Goal: Navigation & Orientation: Find specific page/section

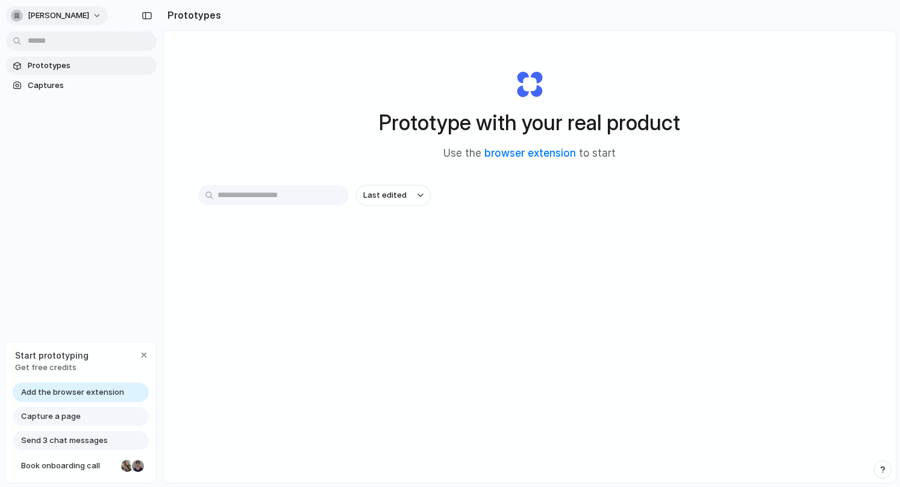
click at [66, 13] on span "[PERSON_NAME]" at bounding box center [58, 16] width 61 height 12
click at [58, 20] on div "Settings Invite members Change theme Sign out" at bounding box center [450, 243] width 900 height 487
click at [58, 20] on span "[PERSON_NAME]" at bounding box center [58, 16] width 61 height 12
click at [242, 196] on div "Settings Invite members Change theme Sign out" at bounding box center [450, 243] width 900 height 487
click at [242, 196] on input "text" at bounding box center [273, 195] width 151 height 20
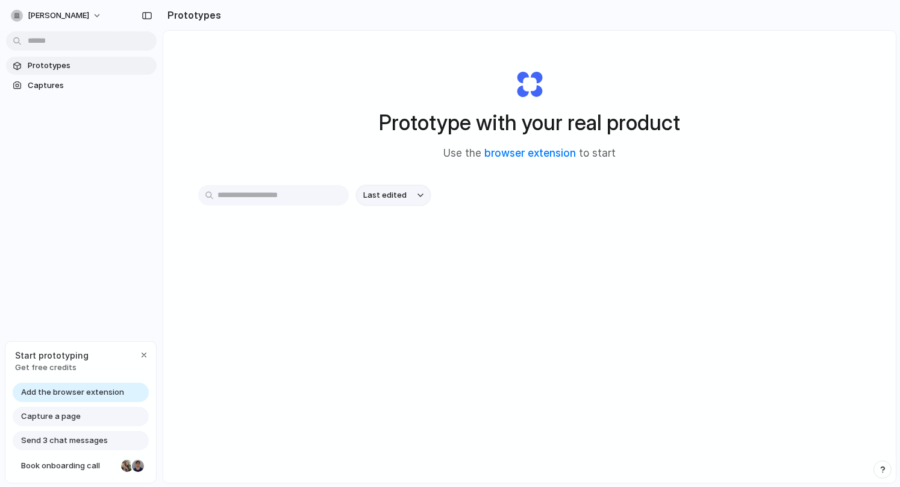
click at [424, 192] on button "Last edited" at bounding box center [393, 195] width 75 height 20
click at [252, 197] on div "Last edited Last created Alphabetical" at bounding box center [450, 243] width 900 height 487
click at [255, 199] on input "text" at bounding box center [273, 195] width 151 height 20
click at [53, 87] on span "Captures" at bounding box center [90, 86] width 124 height 12
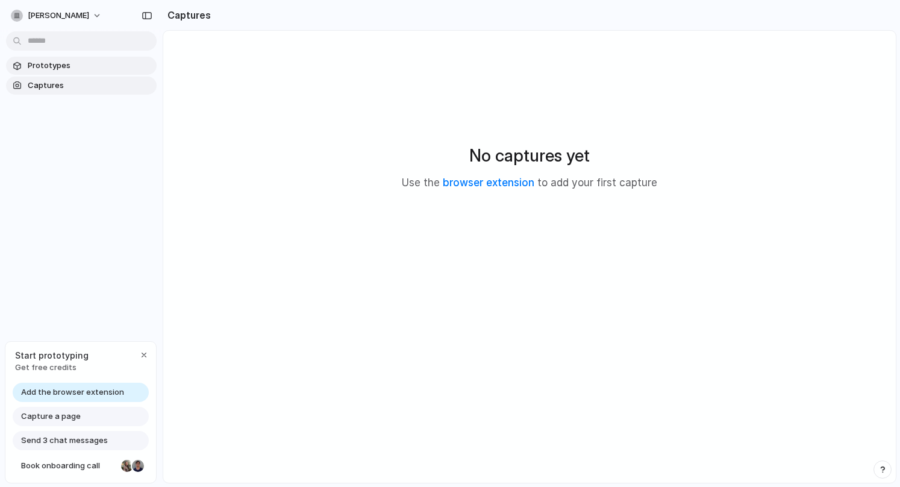
click at [52, 63] on span "Prototypes" at bounding box center [90, 66] width 124 height 12
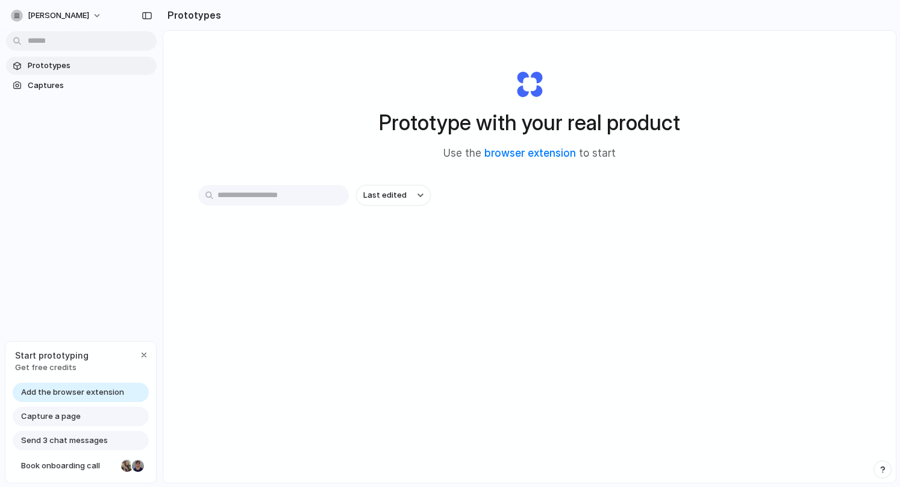
click at [243, 196] on input "text" at bounding box center [273, 195] width 151 height 20
type input "**********"
click at [300, 198] on input "**********" at bounding box center [273, 195] width 151 height 20
drag, startPoint x: 290, startPoint y: 201, endPoint x: 207, endPoint y: 200, distance: 82.5
click at [207, 200] on input "**********" at bounding box center [273, 195] width 151 height 20
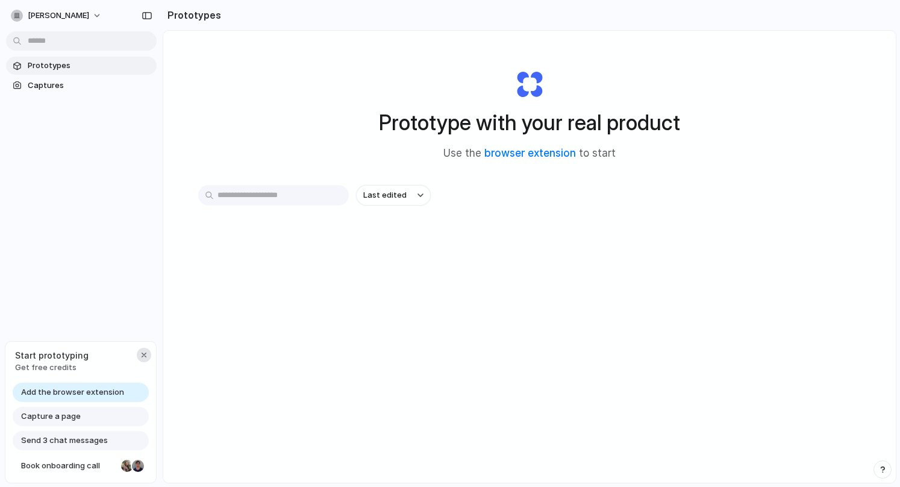
click at [143, 354] on div "button" at bounding box center [144, 355] width 10 height 10
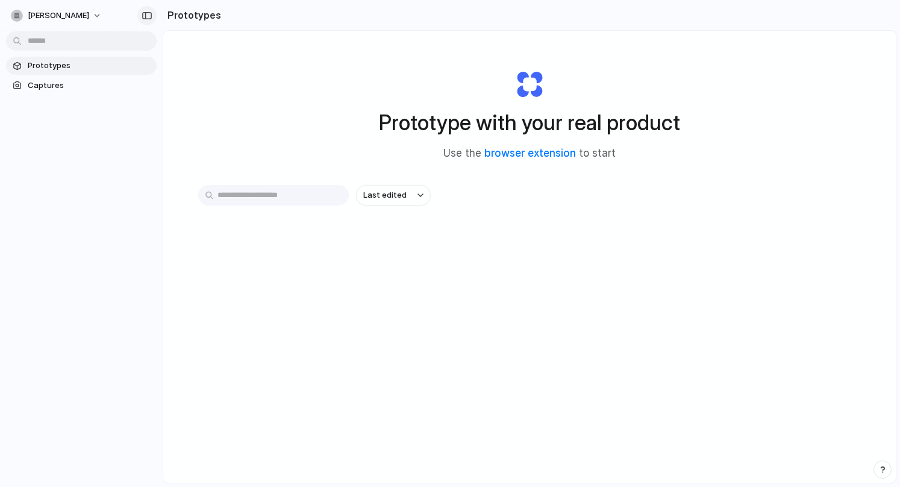
click at [152, 13] on div "button" at bounding box center [147, 15] width 11 height 8
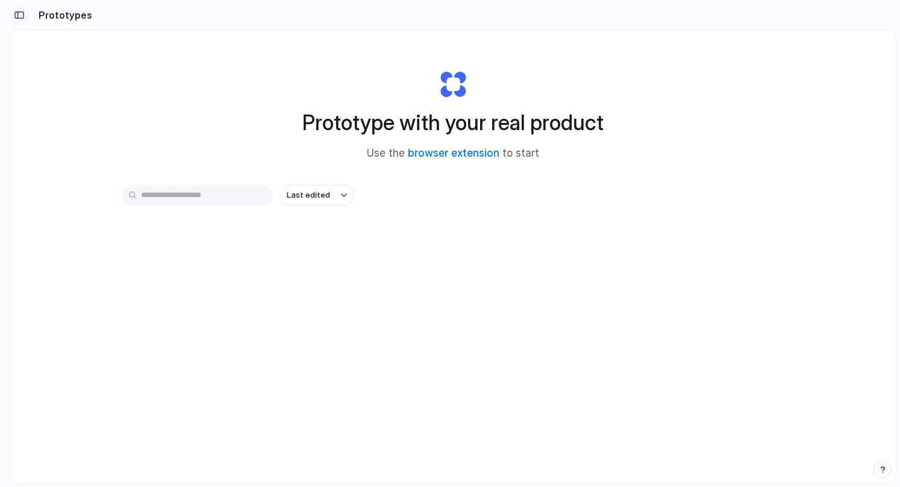
click at [21, 16] on div "button" at bounding box center [19, 15] width 11 height 8
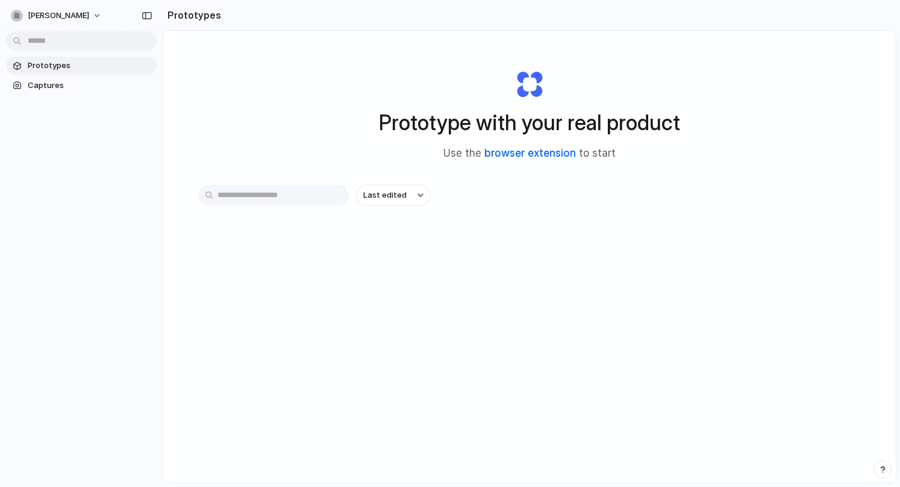
click at [529, 153] on link "browser extension" at bounding box center [530, 153] width 92 height 12
